Goal: Obtain resource: Obtain resource

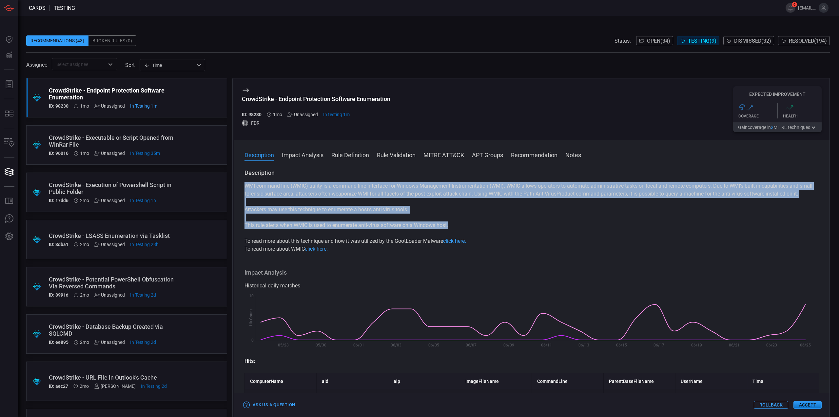
drag, startPoint x: 461, startPoint y: 236, endPoint x: 232, endPoint y: 190, distance: 233.2
click at [232, 189] on div ".suggested_cards_icon{fill:url(#suggested_cards_icon);} CrowdStrike - Endpoint …" at bounding box center [428, 247] width 804 height 339
copy div "WMI command-line (WMIC) utility is a command-line interface for Windows Managem…"
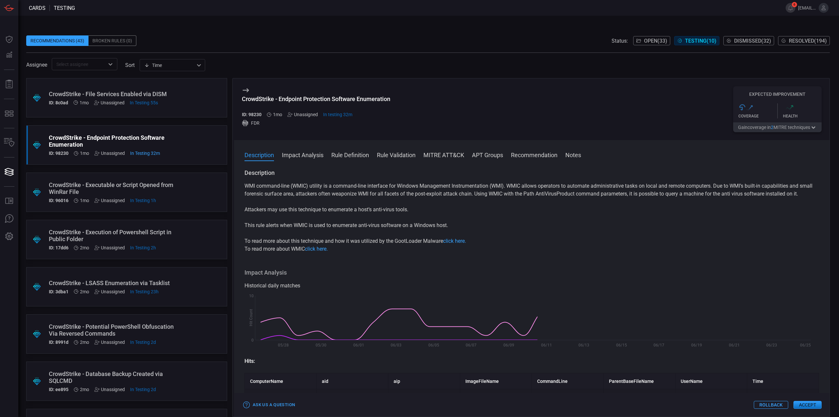
click at [129, 97] on div "CrowdStrike - File Services Enabled via DISM" at bounding box center [114, 94] width 131 height 7
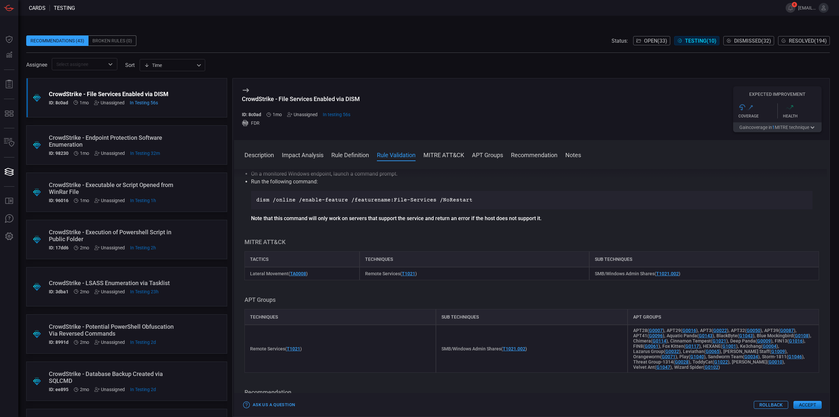
scroll to position [262, 0]
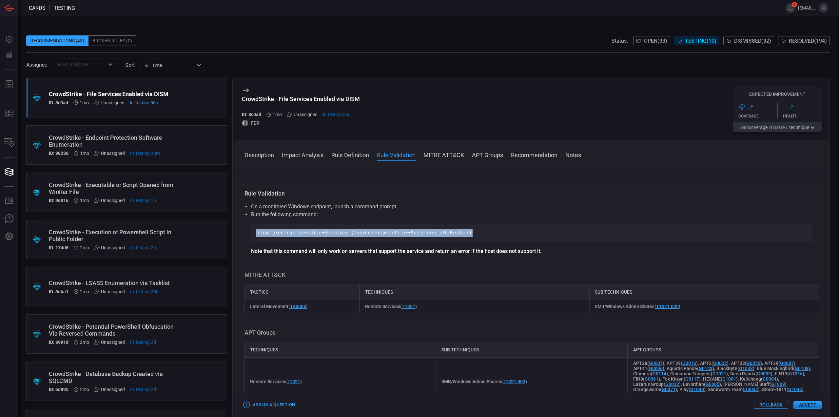
drag, startPoint x: 466, startPoint y: 234, endPoint x: 257, endPoint y: 235, distance: 208.9
click at [257, 235] on p "dism /online /enable-feature /featurename:File-Services /NoRestart" at bounding box center [531, 233] width 551 height 8
copy p "dism /online /enable-feature /featurename:File-Services /NoRestart"
